Goal: Check status: Check status

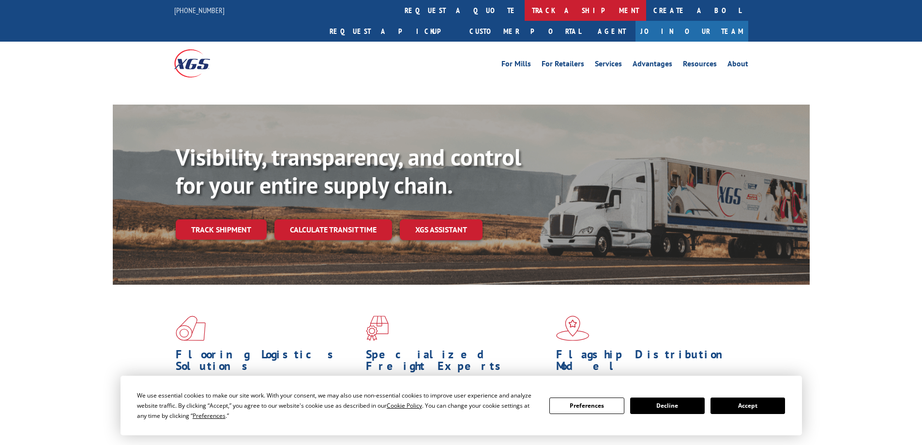
click at [524, 11] on link "track a shipment" at bounding box center [584, 10] width 121 height 21
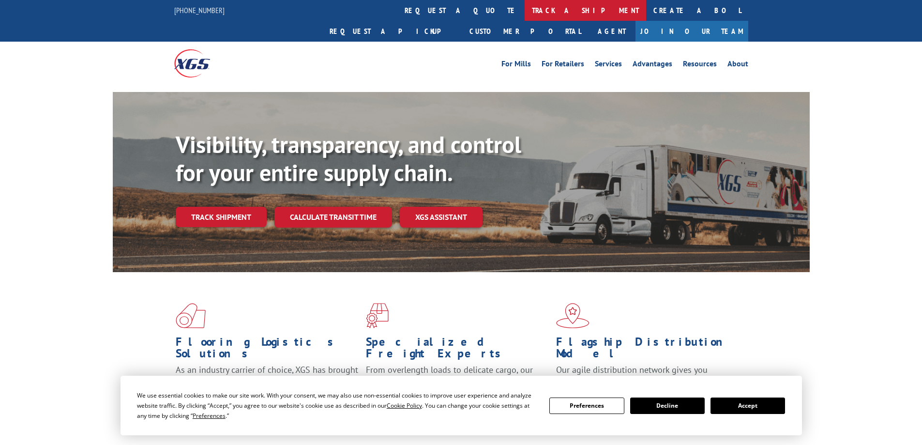
click at [524, 12] on link "track a shipment" at bounding box center [584, 10] width 121 height 21
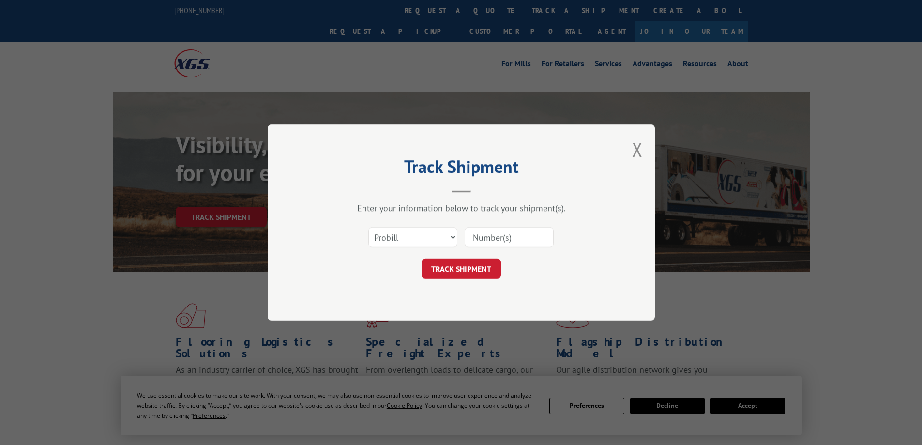
click at [494, 233] on input at bounding box center [508, 237] width 89 height 20
type input "16900812"
click button "TRACK SHIPMENT" at bounding box center [460, 268] width 79 height 20
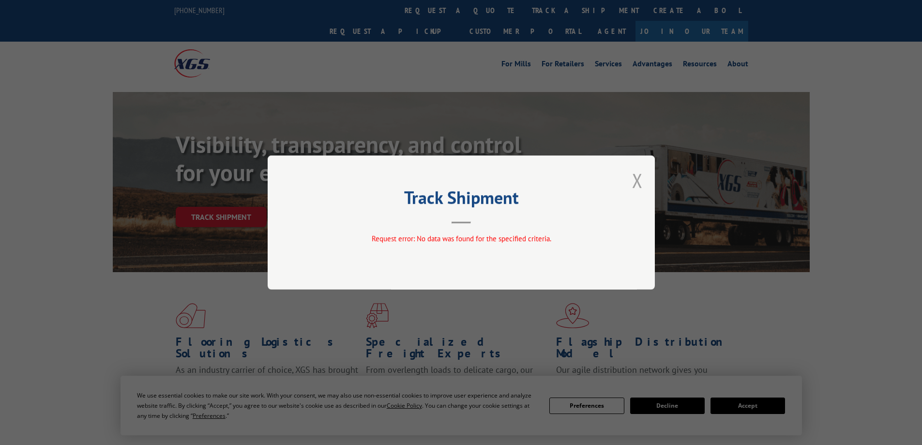
click at [638, 180] on button "Close modal" at bounding box center [637, 180] width 11 height 26
